Goal: Find contact information: Find contact information

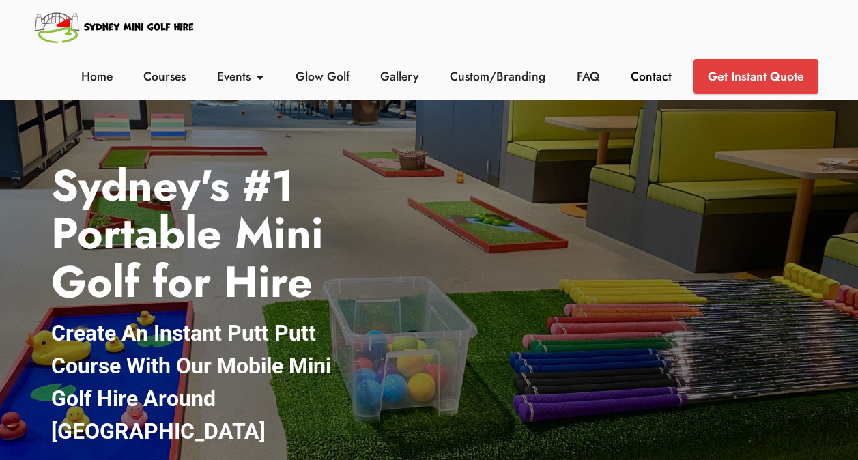
click at [651, 69] on link "Contact" at bounding box center [650, 77] width 48 height 18
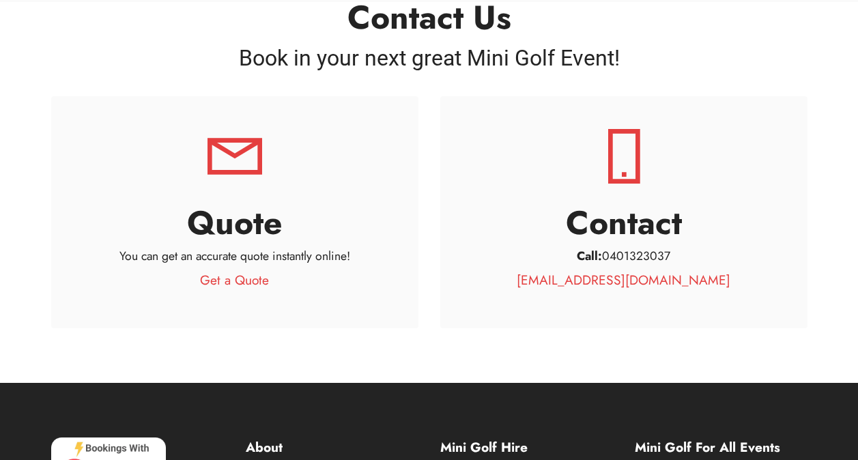
scroll to position [99, 0]
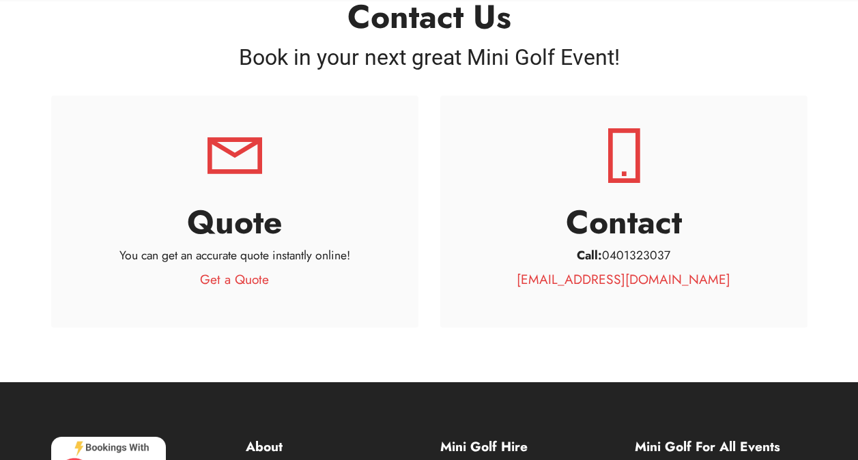
drag, startPoint x: 726, startPoint y: 279, endPoint x: 514, endPoint y: 291, distance: 212.5
click at [514, 291] on div "Contact Call: [PHONE_NUMBER] [EMAIL_ADDRESS][DOMAIN_NAME]" at bounding box center [623, 212] width 367 height 232
copy link "[EMAIL_ADDRESS][DOMAIN_NAME]"
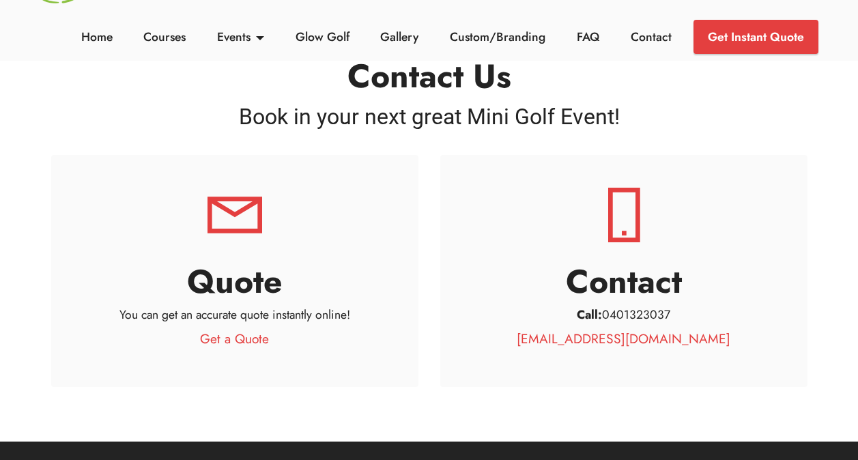
scroll to position [0, 0]
